Goal: Task Accomplishment & Management: Manage account settings

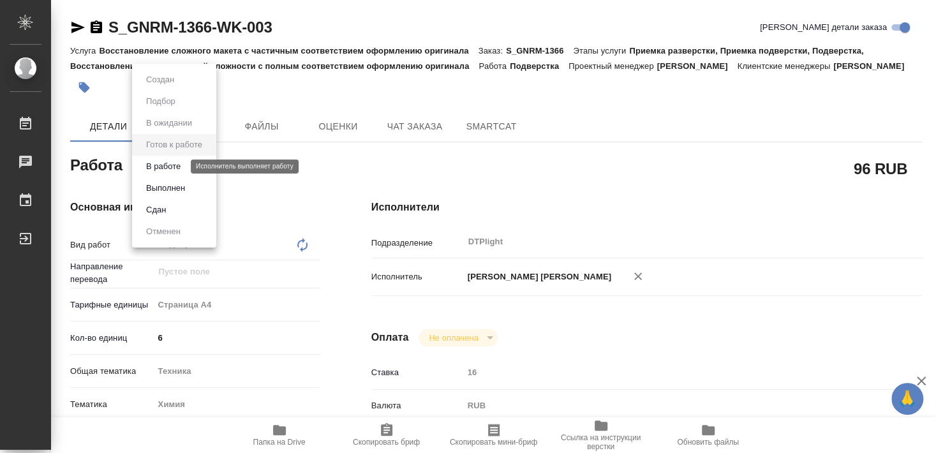
click at [177, 167] on button "В работе" at bounding box center [163, 167] width 42 height 14
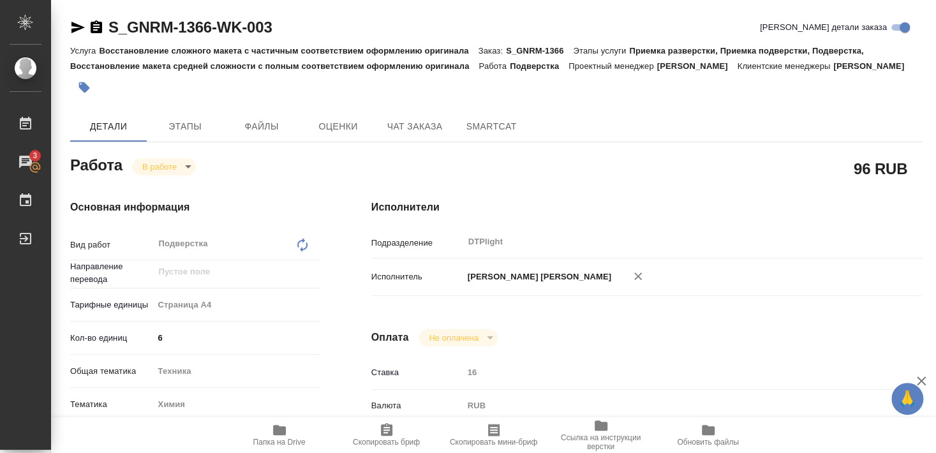
type textarea "x"
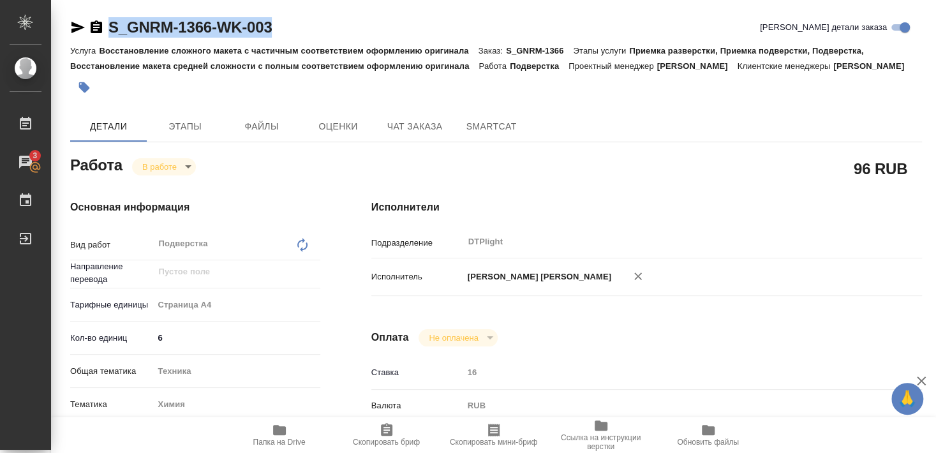
drag, startPoint x: 109, startPoint y: 43, endPoint x: 278, endPoint y: 35, distance: 169.3
click at [278, 35] on div "S_GNRM-1366-WK-003 Кратко детали заказа" at bounding box center [496, 30] width 852 height 26
copy link "S_GNRM-1366-WK-003"
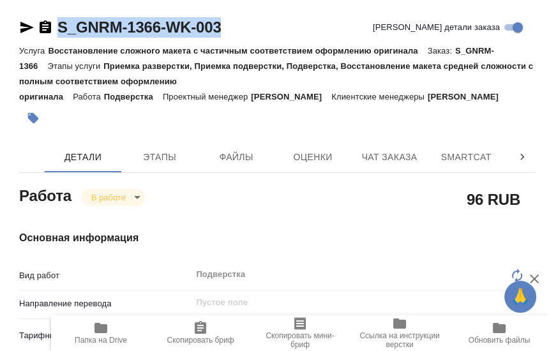
type textarea "x"
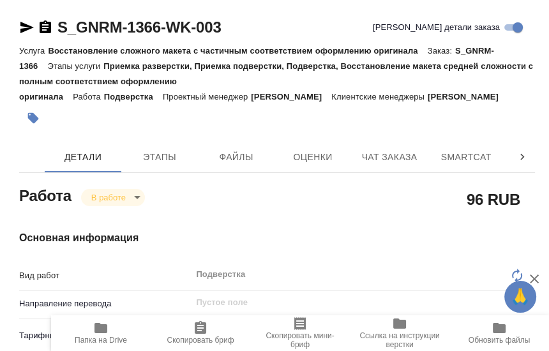
type textarea "x"
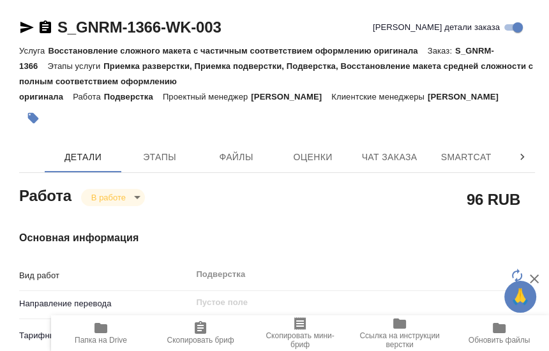
type textarea "x"
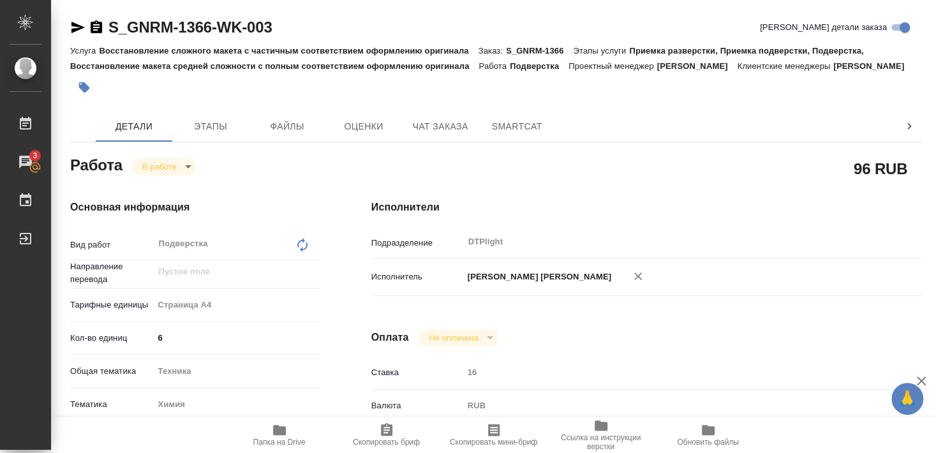
type textarea "x"
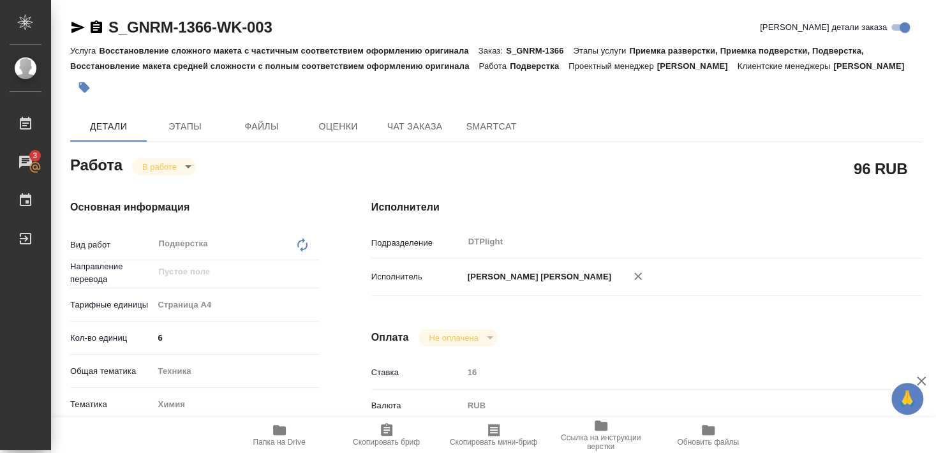
type textarea "x"
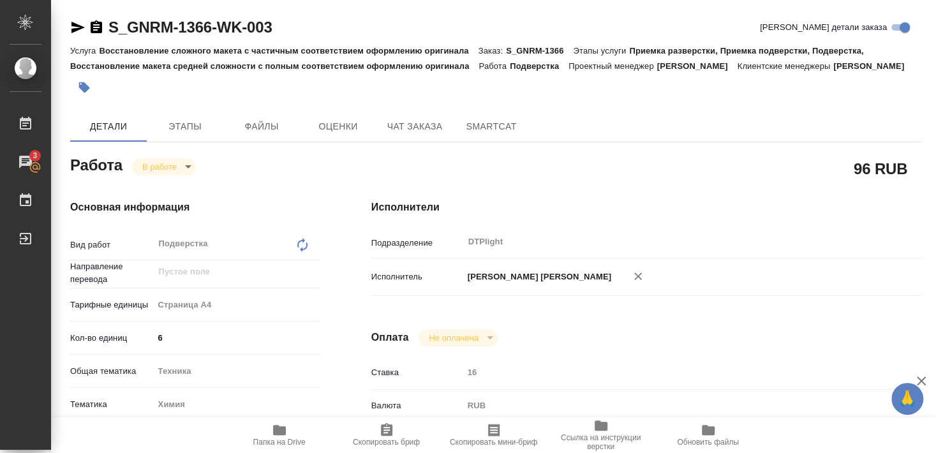
type textarea "x"
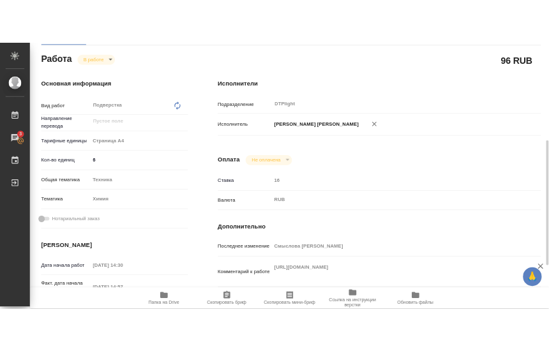
scroll to position [207, 0]
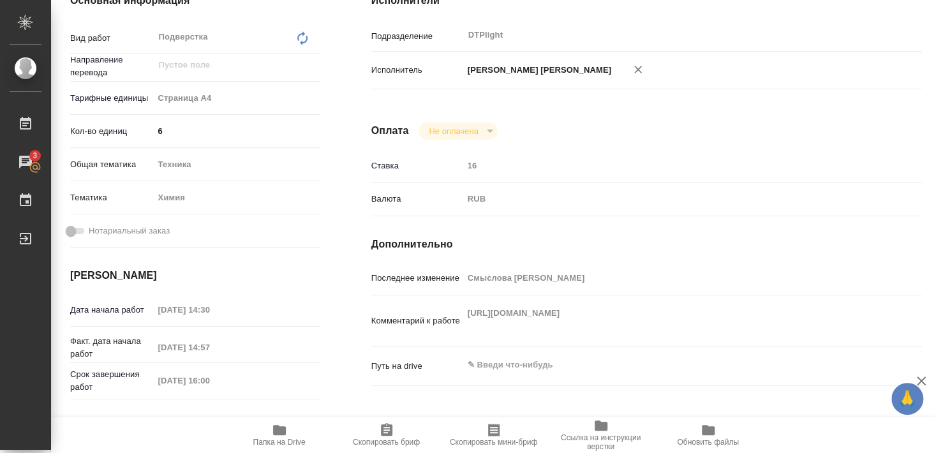
click at [279, 437] on icon "button" at bounding box center [279, 430] width 15 height 15
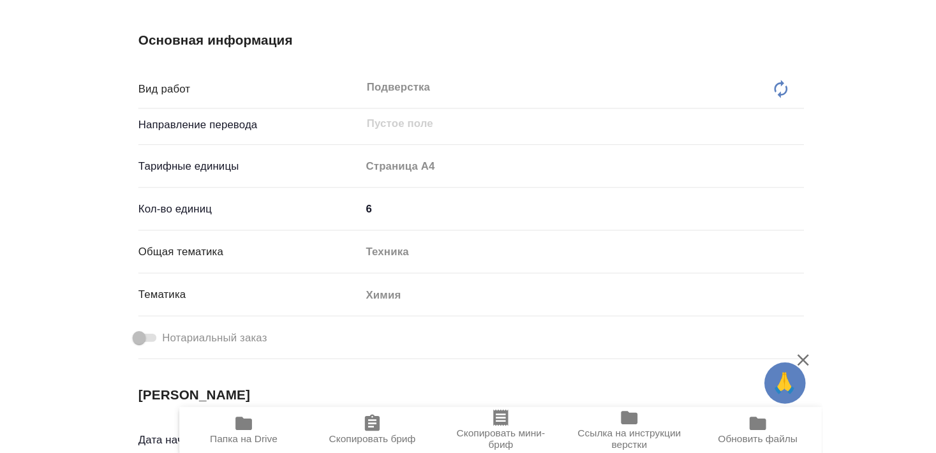
scroll to position [191, 0]
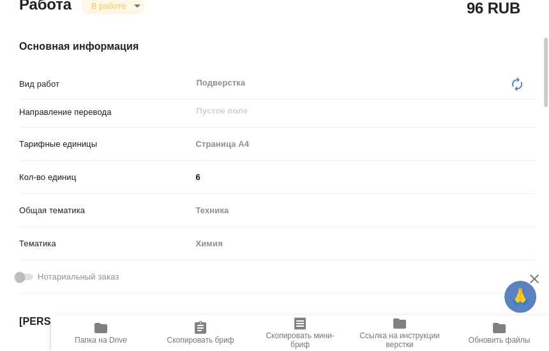
type textarea "x"
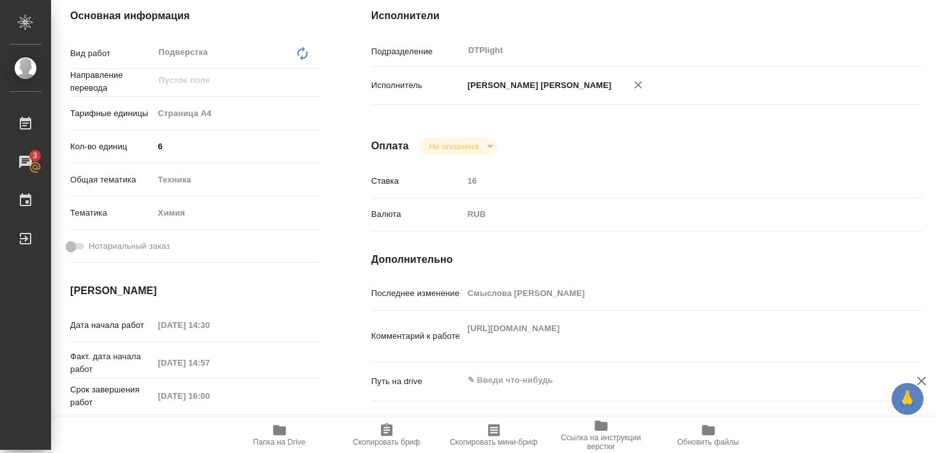
type textarea "x"
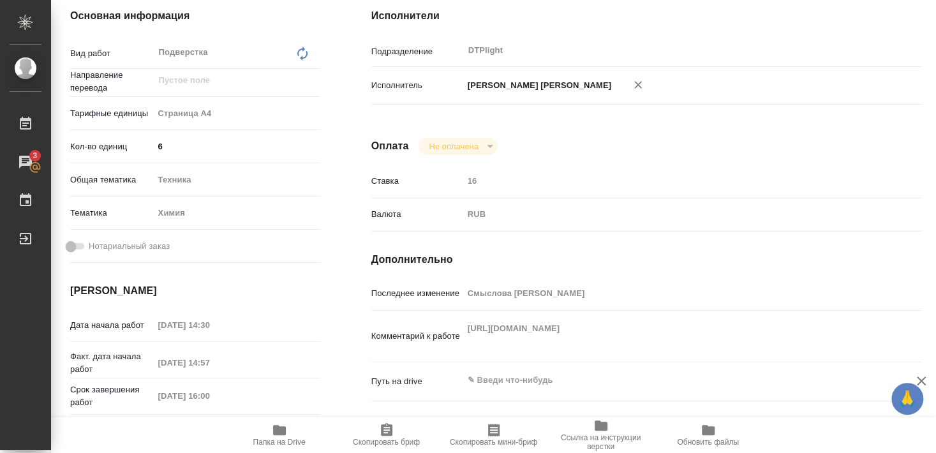
type textarea "x"
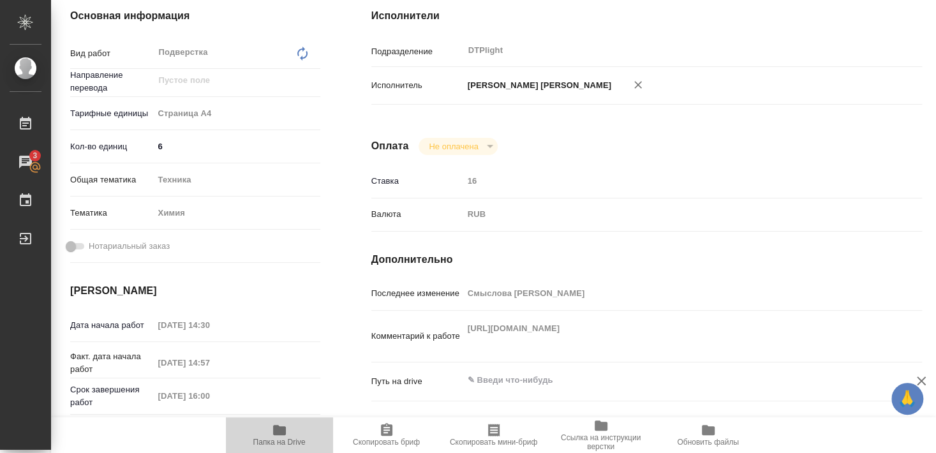
click at [281, 436] on icon "button" at bounding box center [279, 430] width 15 height 15
click at [285, 431] on icon "button" at bounding box center [279, 430] width 13 height 10
click at [275, 437] on icon "button" at bounding box center [279, 430] width 15 height 15
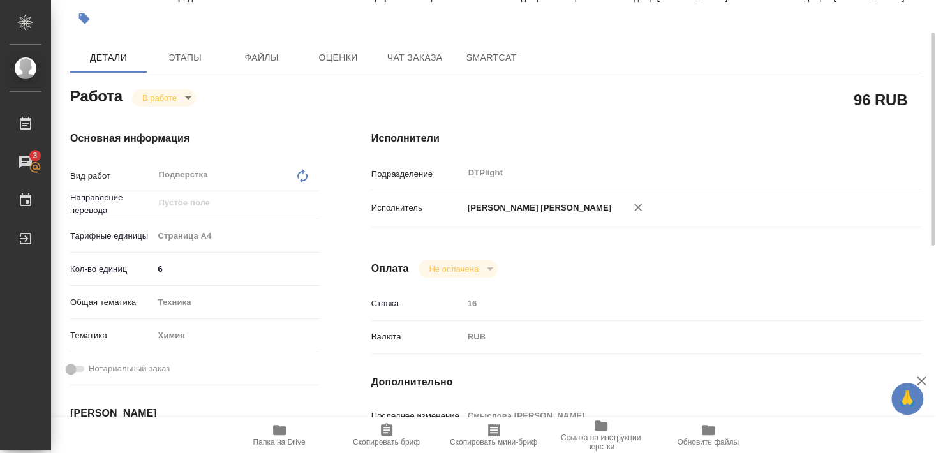
scroll to position [0, 0]
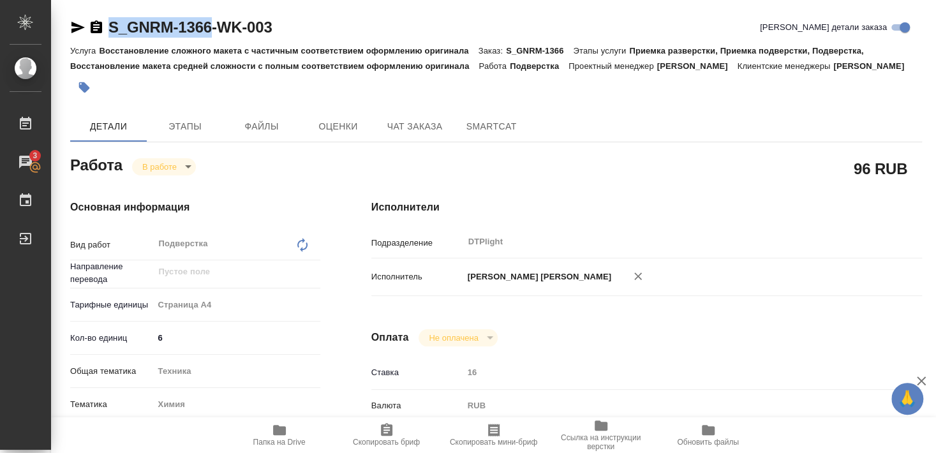
drag, startPoint x: 108, startPoint y: 41, endPoint x: 209, endPoint y: 36, distance: 101.6
click at [209, 36] on div "S_GNRM-1366-WK-003 Кратко детали заказа" at bounding box center [496, 30] width 852 height 26
copy link "S_GNRM-1366"
type textarea "x"
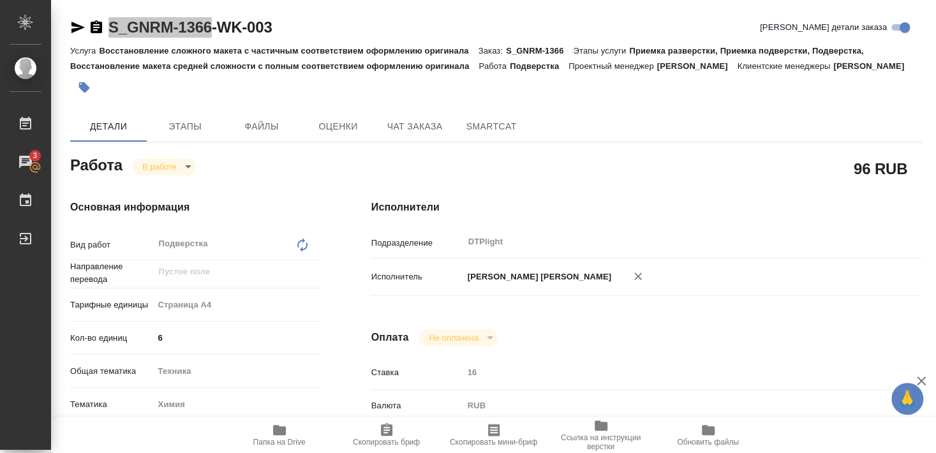
type textarea "x"
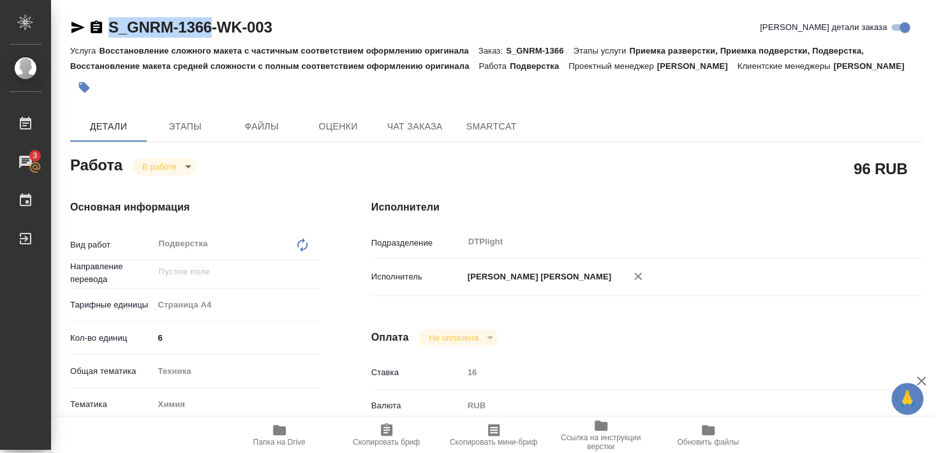
type textarea "x"
click at [74, 27] on icon "button" at bounding box center [77, 27] width 15 height 15
copy link "S_GNRM-1366"
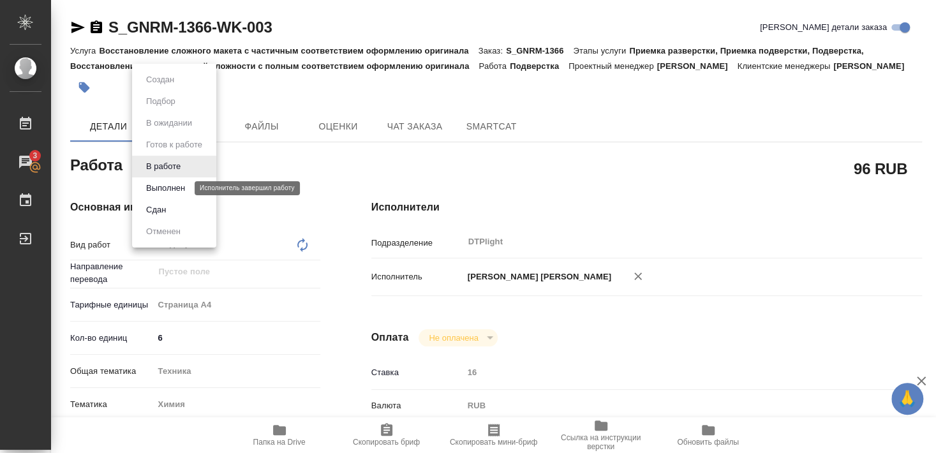
click at [156, 186] on button "Выполнен" at bounding box center [165, 188] width 47 height 14
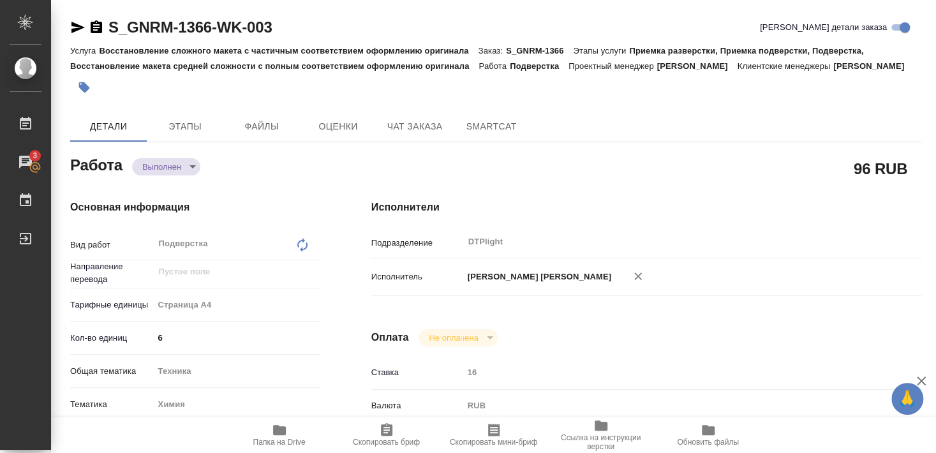
type textarea "x"
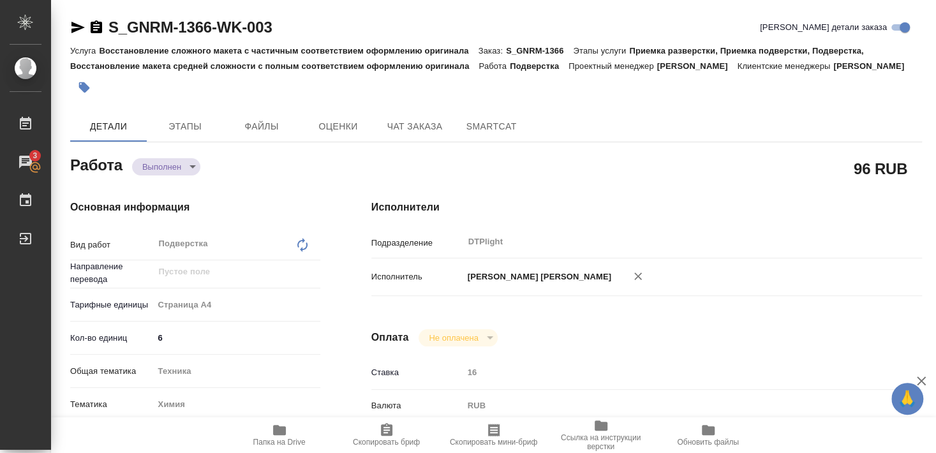
type textarea "x"
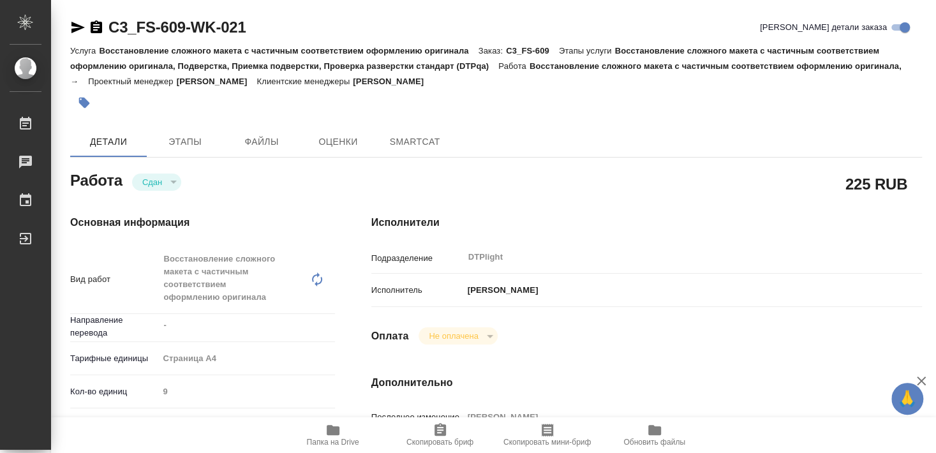
type textarea "x"
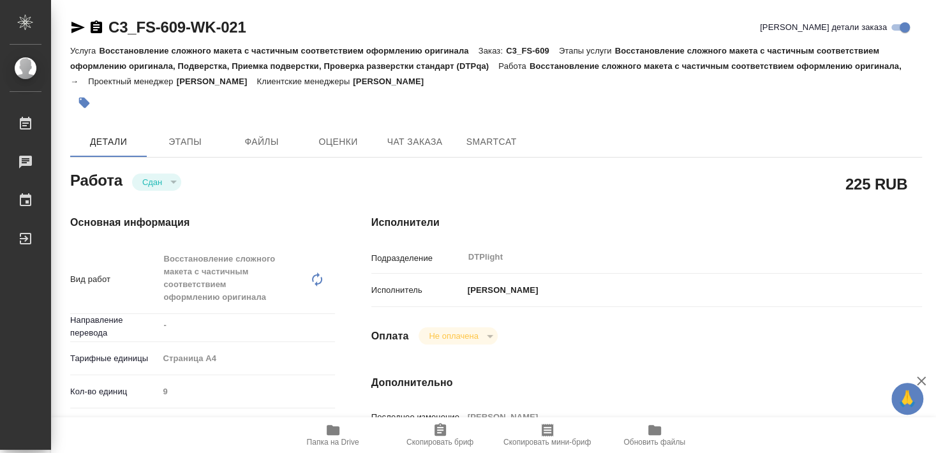
type textarea "x"
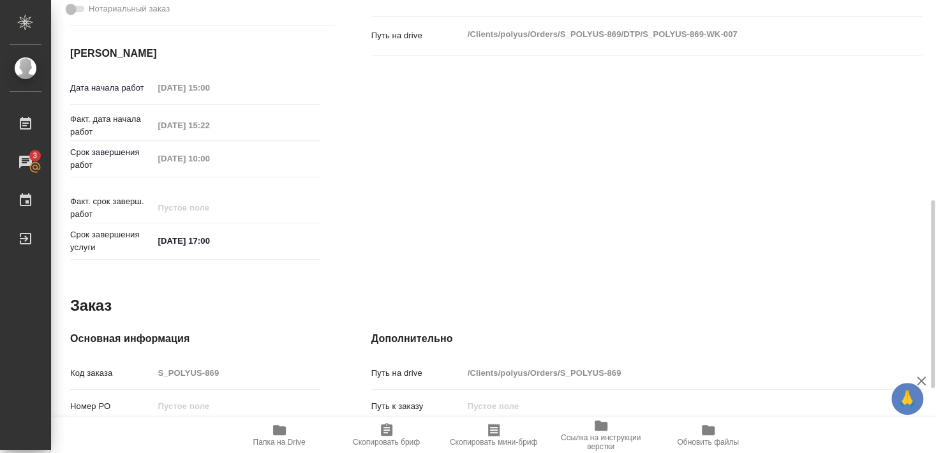
scroll to position [551, 0]
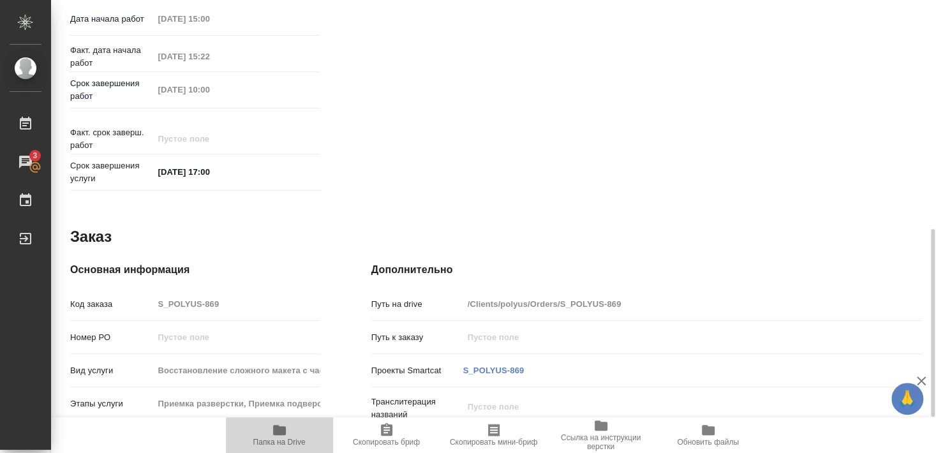
click at [285, 436] on icon "button" at bounding box center [279, 430] width 15 height 15
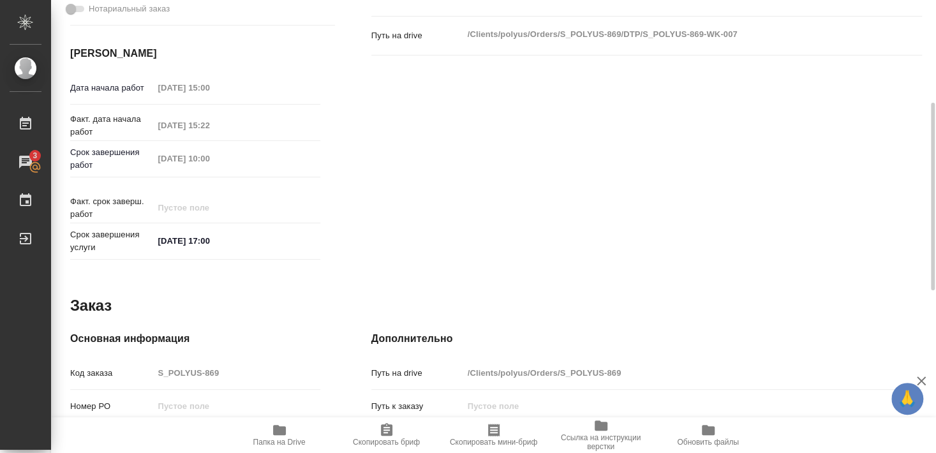
scroll to position [414, 0]
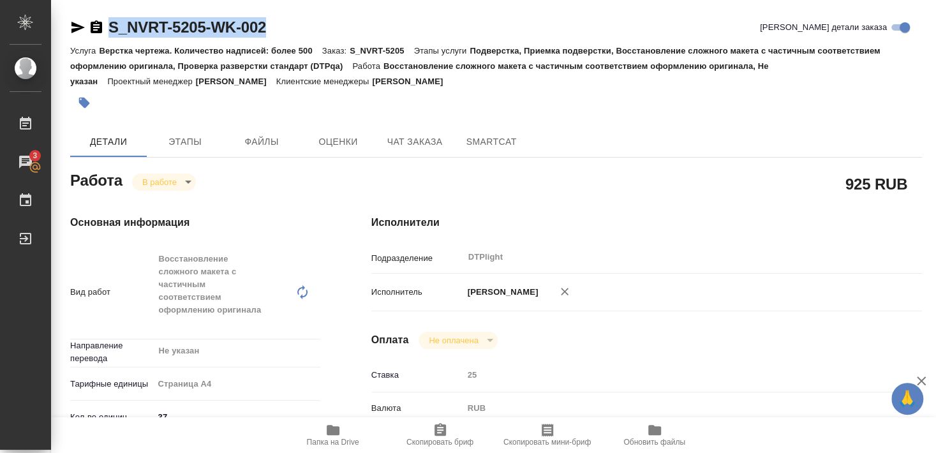
drag, startPoint x: 108, startPoint y: 38, endPoint x: 290, endPoint y: 28, distance: 182.2
click at [290, 28] on div "S_NVRT-5205-WK-002 Кратко детали заказа" at bounding box center [496, 30] width 852 height 26
copy link "S_NVRT-5205-WK-002"
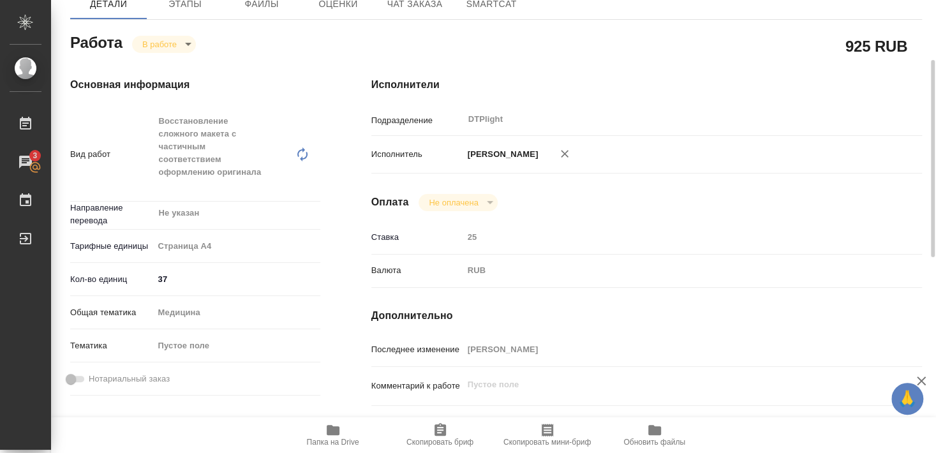
scroll to position [276, 0]
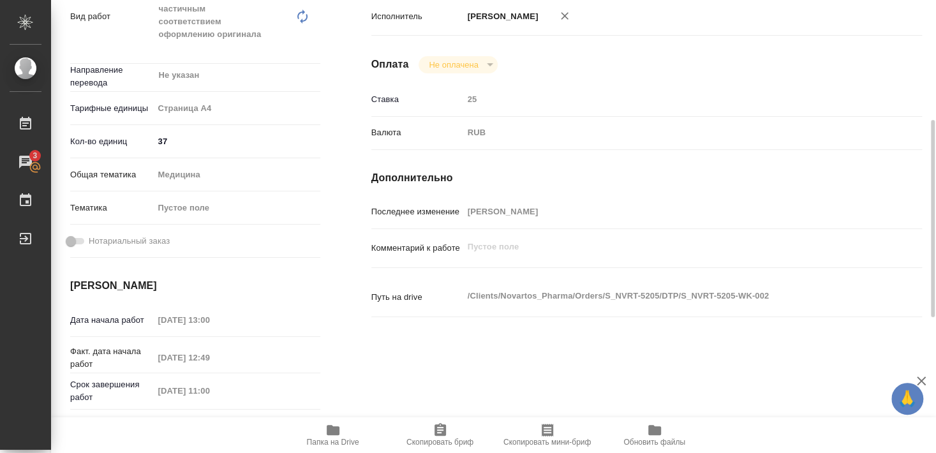
click at [343, 431] on span "Папка на Drive" at bounding box center [333, 435] width 92 height 24
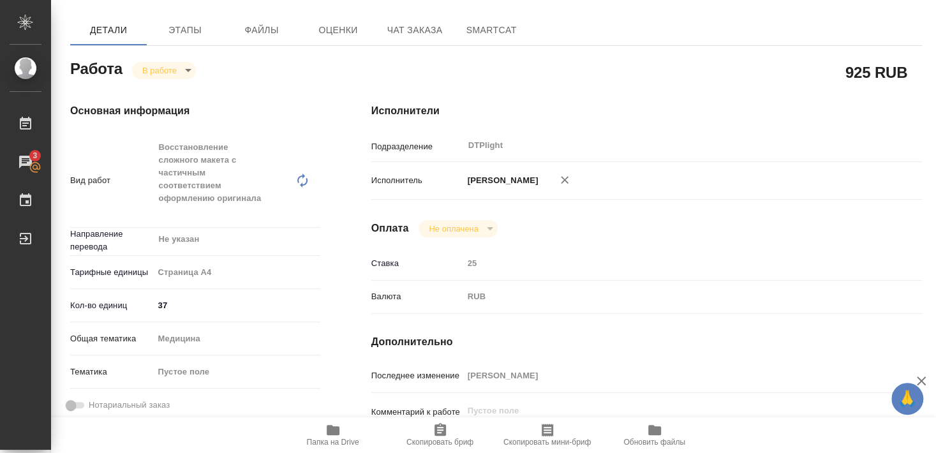
scroll to position [0, 0]
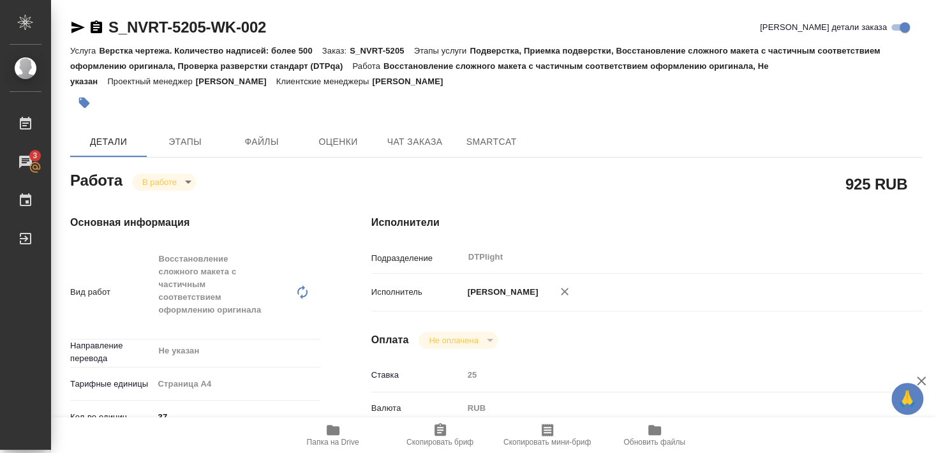
click at [153, 53] on p "Верстка чертежа. Количество надписей: более 500" at bounding box center [210, 51] width 223 height 10
drag, startPoint x: 107, startPoint y: 39, endPoint x: 292, endPoint y: 31, distance: 185.3
click at [292, 31] on div "S_NVRT-5205-WK-002 Кратко детали заказа" at bounding box center [496, 30] width 852 height 26
copy link "S_NVRT-5205-WK-002"
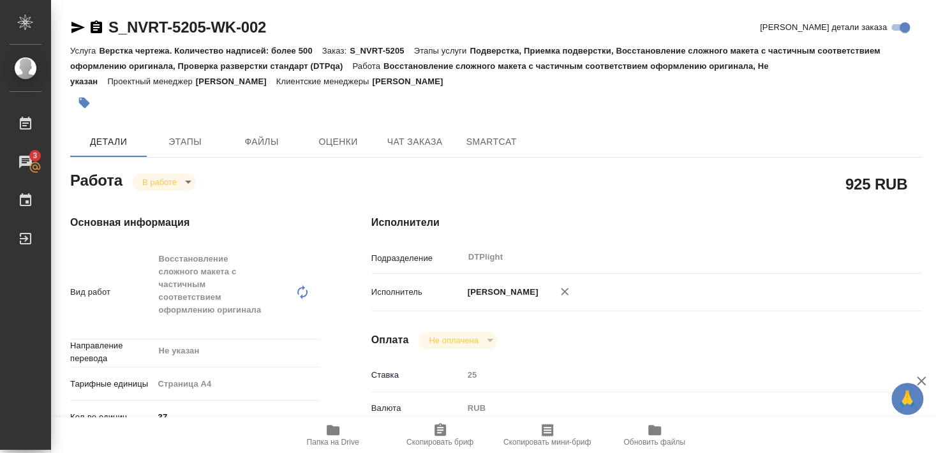
click at [75, 30] on icon "button" at bounding box center [77, 27] width 13 height 11
